Goal: Task Accomplishment & Management: Manage account settings

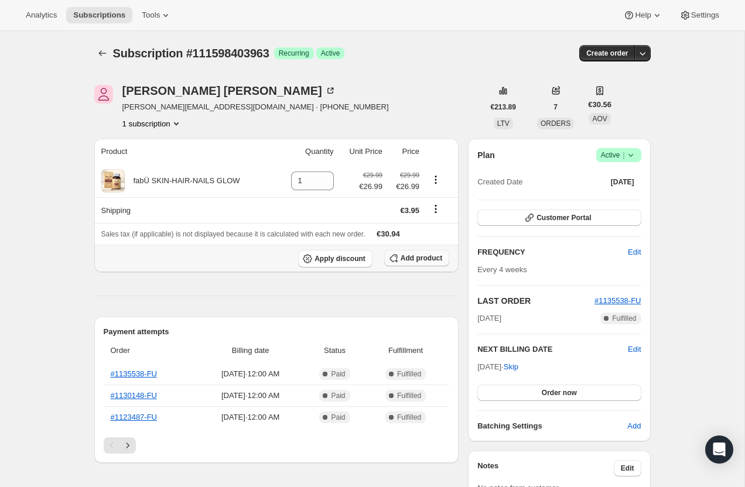
click at [415, 252] on button "Add product" at bounding box center [416, 258] width 65 height 16
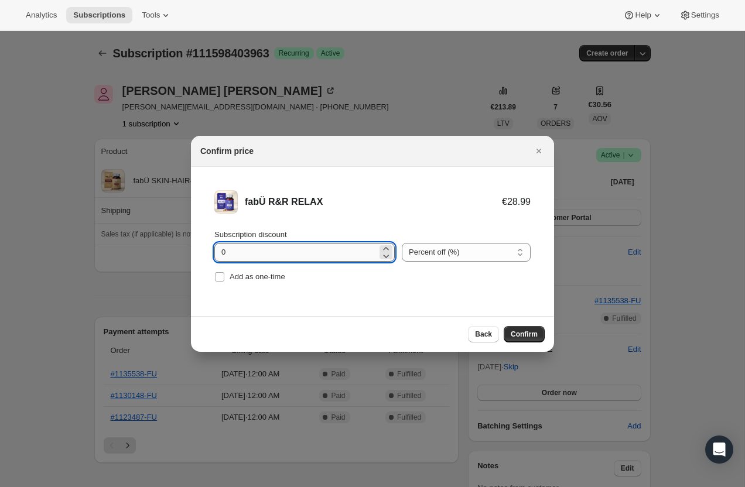
click at [268, 252] on input "0" at bounding box center [295, 252] width 163 height 19
type input "10"
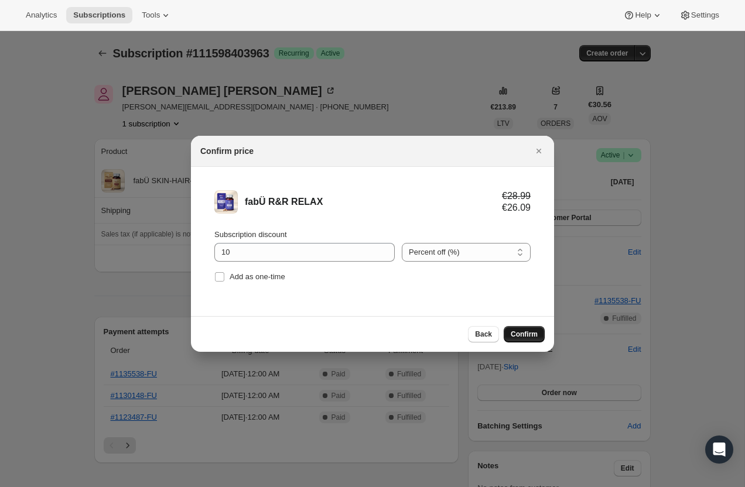
click at [516, 335] on span "Confirm" at bounding box center [524, 334] width 27 height 9
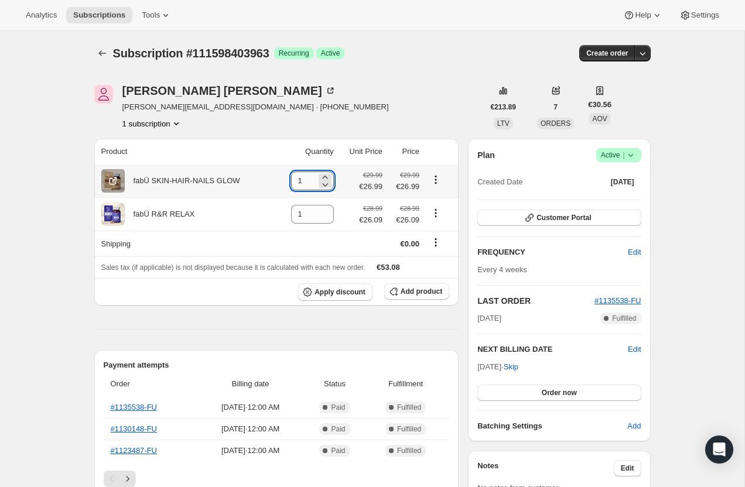
click at [307, 179] on input "1" at bounding box center [303, 181] width 25 height 19
type input "0"
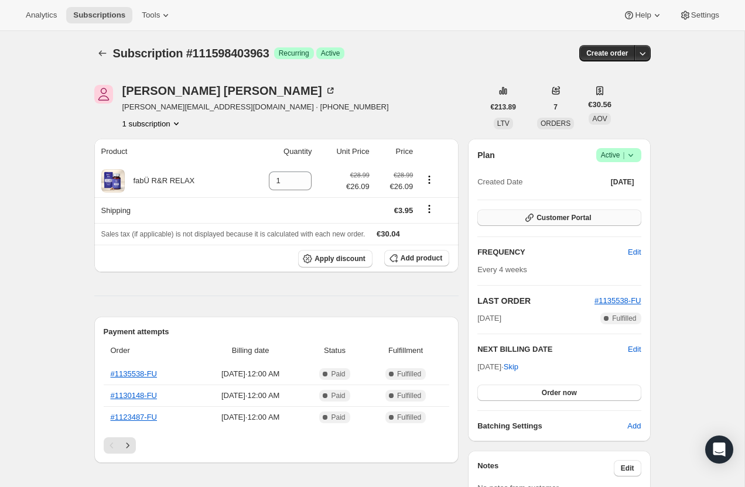
click at [557, 220] on span "Customer Portal" at bounding box center [563, 217] width 54 height 9
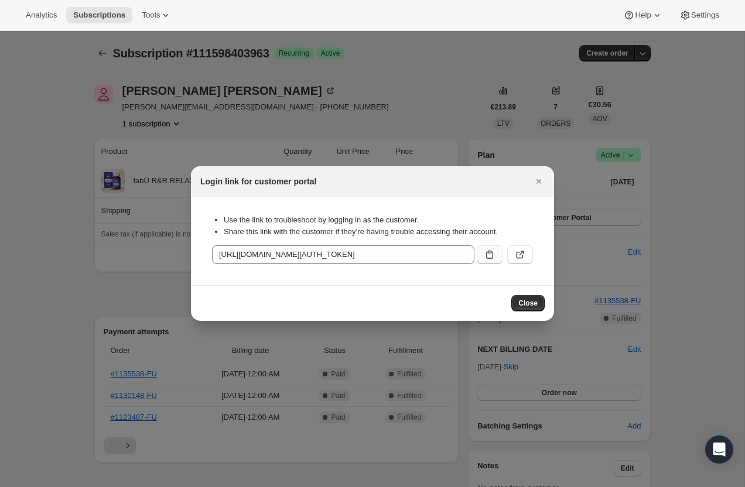
click at [490, 253] on icon ":ril:" at bounding box center [489, 255] width 7 height 8
click at [529, 302] on span "Close" at bounding box center [527, 303] width 19 height 9
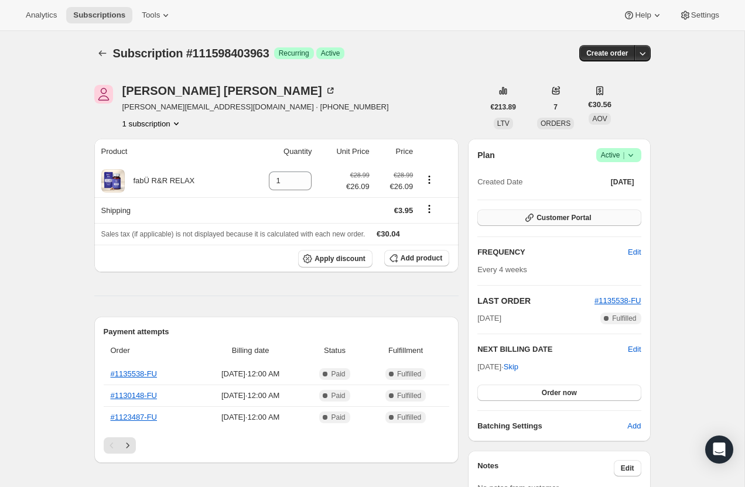
click at [541, 217] on span "Customer Portal" at bounding box center [563, 217] width 54 height 9
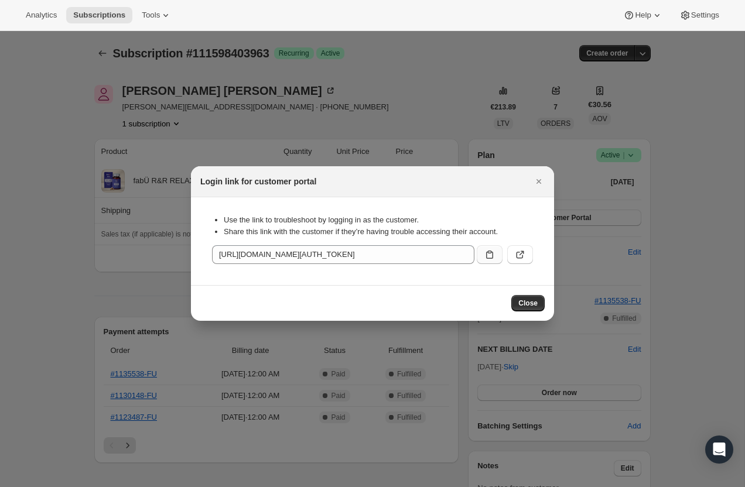
click at [488, 259] on icon ":ril:" at bounding box center [490, 255] width 12 height 12
click at [528, 304] on span "Close" at bounding box center [527, 303] width 19 height 9
